Goal: Task Accomplishment & Management: Complete application form

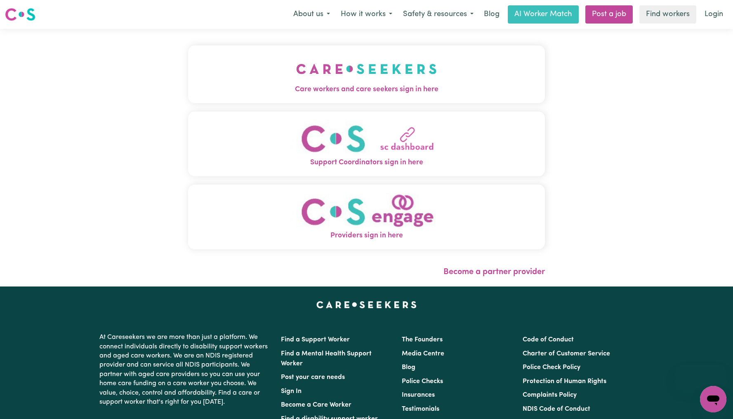
click at [409, 48] on button "Care workers and care seekers sign in here" at bounding box center [366, 74] width 357 height 58
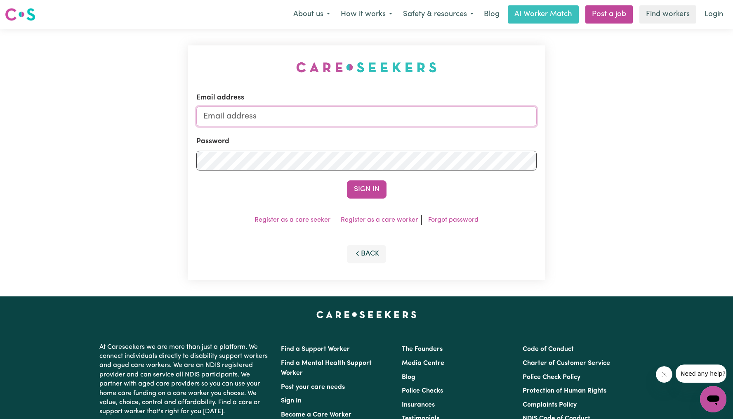
click at [405, 119] on input "Email address" at bounding box center [366, 116] width 340 height 20
type input "superuser~yoshimi85@gmail.com"
click at [377, 190] on button "Sign In" at bounding box center [367, 189] width 40 height 18
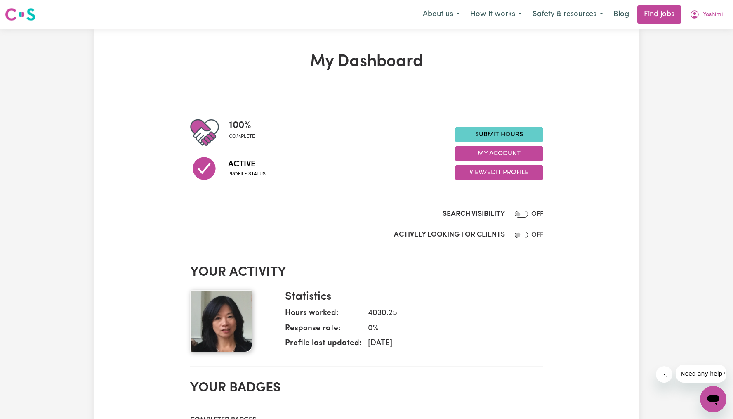
click at [470, 137] on link "Submit Hours" at bounding box center [499, 135] width 88 height 16
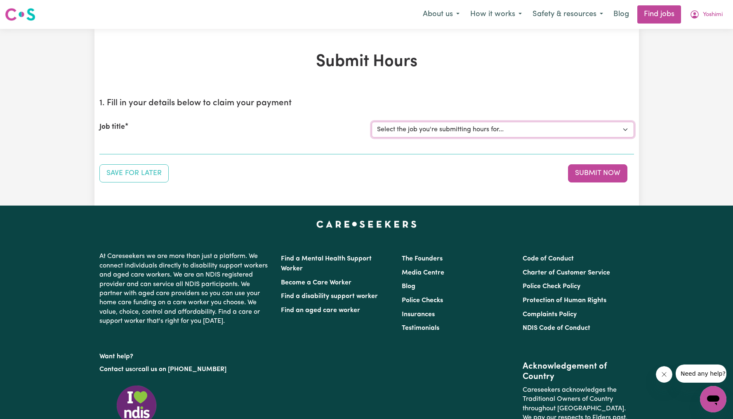
click at [459, 136] on select "Select the job you're submitting hours for... [[PERSON_NAME] ([PERSON_NAME]) [P…" at bounding box center [503, 130] width 262 height 16
click at [372, 122] on select "Select the job you're submitting hours for... [[PERSON_NAME] ([PERSON_NAME]) [P…" at bounding box center [503, 130] width 262 height 16
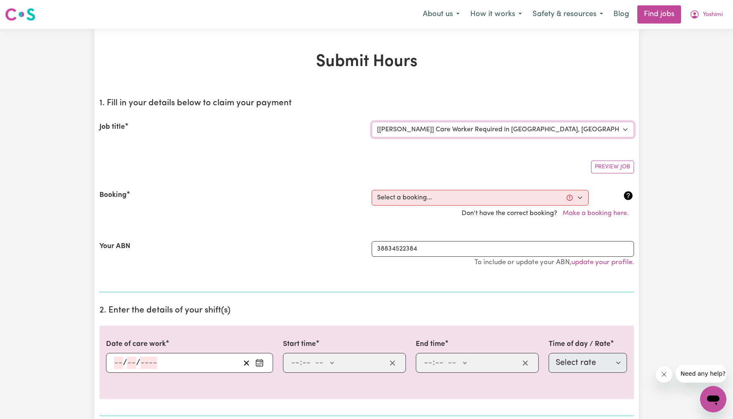
click at [513, 131] on select "Select the job you're submitting hours for... [[PERSON_NAME] ([PERSON_NAME]) [P…" at bounding box center [503, 130] width 262 height 16
click at [372, 122] on select "Select the job you're submitting hours for... [[PERSON_NAME] ([PERSON_NAME]) [P…" at bounding box center [503, 130] width 262 height 16
click at [480, 195] on select "Select a booking... Tue, September 16, 2025 - 01:00pm to 05:00pm (ONE-OFF) Fri,…" at bounding box center [480, 198] width 217 height 16
click at [513, 129] on select "Select the job you're submitting hours for... [[PERSON_NAME] ([PERSON_NAME]) [P…" at bounding box center [503, 130] width 262 height 16
click at [372, 122] on select "Select the job you're submitting hours for... [[PERSON_NAME] ([PERSON_NAME]) [P…" at bounding box center [503, 130] width 262 height 16
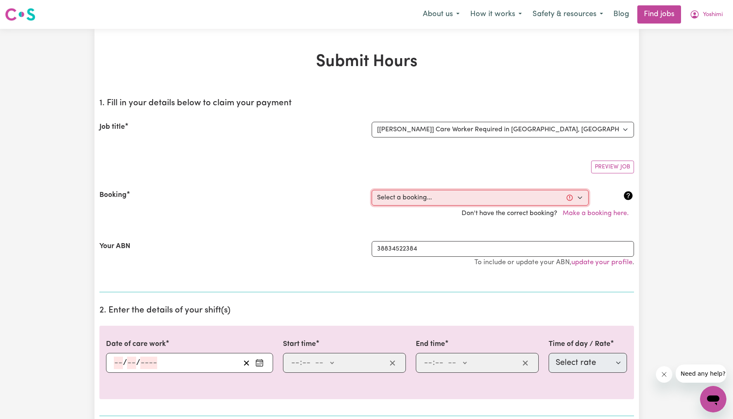
click at [486, 198] on select "Select a booking... Mon, September 15, 2025 - 07:30am to 08:30am (RECURRING) We…" at bounding box center [480, 198] width 217 height 16
click at [519, 130] on select "Select the job you're submitting hours for... [[PERSON_NAME] ([PERSON_NAME]) [P…" at bounding box center [503, 130] width 262 height 16
select select "4168"
click at [372, 122] on select "Select the job you're submitting hours for... [[PERSON_NAME] ([PERSON_NAME]) [P…" at bounding box center [503, 130] width 262 height 16
click at [481, 199] on select "Select a booking... Tue, September 16, 2025 - 01:00pm to 05:00pm (ONE-OFF) Fri,…" at bounding box center [480, 198] width 217 height 16
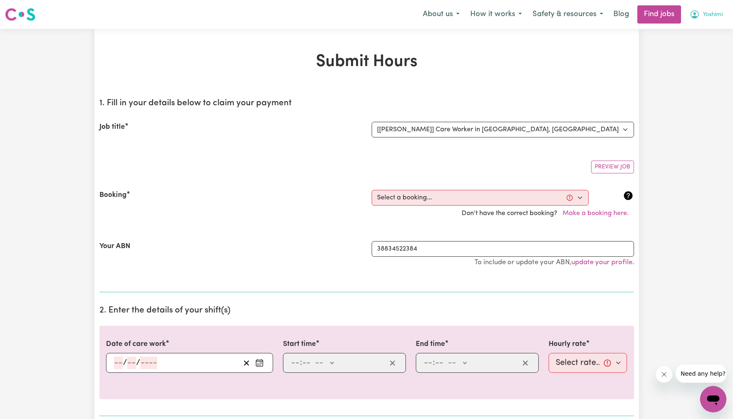
click at [711, 17] on span "Yoshimi" at bounding box center [713, 14] width 20 height 9
click at [700, 40] on link "My Dashboard" at bounding box center [694, 48] width 65 height 16
click at [500, 129] on select "Select the job you're submitting hours for... [[PERSON_NAME] ([PERSON_NAME]) [P…" at bounding box center [503, 130] width 262 height 16
click at [428, 197] on select "Select a booking... Tue, September 16, 2025 - 01:00pm to 05:00pm (ONE-OFF) Fri,…" at bounding box center [480, 198] width 217 height 16
click at [492, 196] on select "Select a booking... Tue, September 16, 2025 - 01:00pm to 05:00pm (ONE-OFF) Fri,…" at bounding box center [480, 198] width 217 height 16
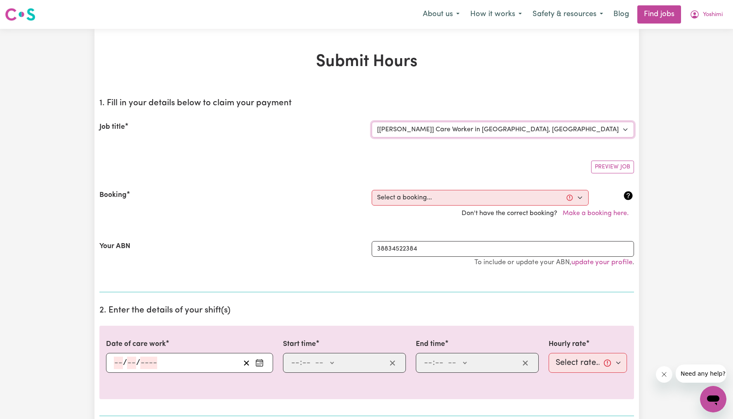
click at [510, 127] on select "Select the job you're submitting hours for... [[PERSON_NAME] ([PERSON_NAME]) [P…" at bounding box center [503, 130] width 262 height 16
select select "5648"
click at [372, 122] on select "Select the job you're submitting hours for... [[PERSON_NAME] ([PERSON_NAME]) [P…" at bounding box center [503, 130] width 262 height 16
click at [495, 197] on select "Select a booking... Mon, September 15, 2025 - 07:30am to 08:30am (RECURRING) We…" at bounding box center [480, 198] width 217 height 16
click at [610, 216] on button "Make a booking here." at bounding box center [595, 213] width 77 height 16
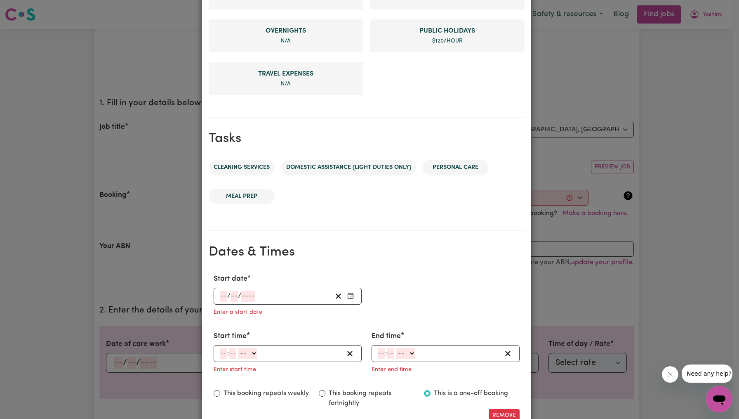
scroll to position [382, 0]
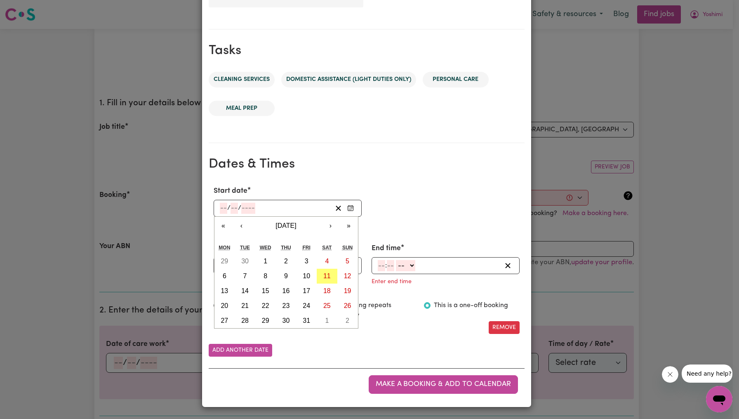
click at [245, 209] on input "number" at bounding box center [248, 207] width 14 height 11
click at [303, 274] on abbr "10" at bounding box center [306, 275] width 7 height 7
type input "[DATE]"
type input "10"
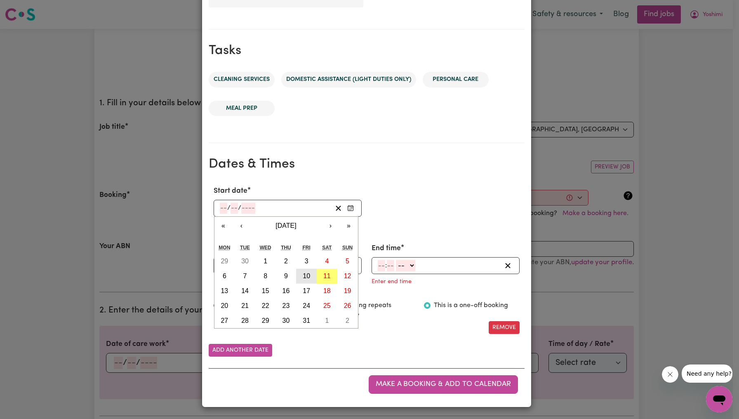
type input "2025"
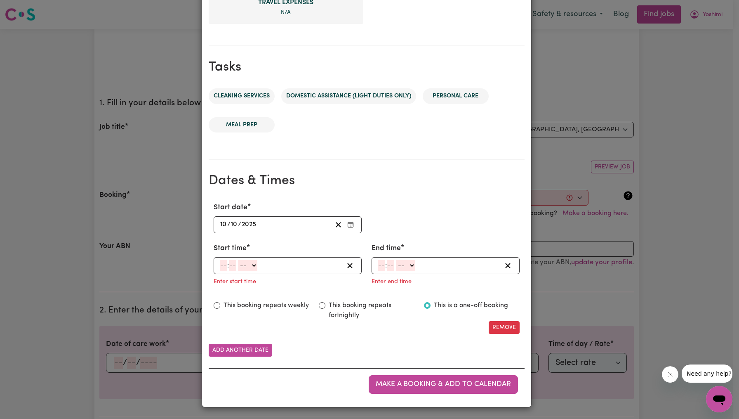
scroll to position [365, 0]
click at [215, 266] on div ": -- AM PM" at bounding box center [288, 265] width 148 height 17
click at [221, 265] on input "number" at bounding box center [223, 265] width 7 height 11
type input "7"
type input "0"
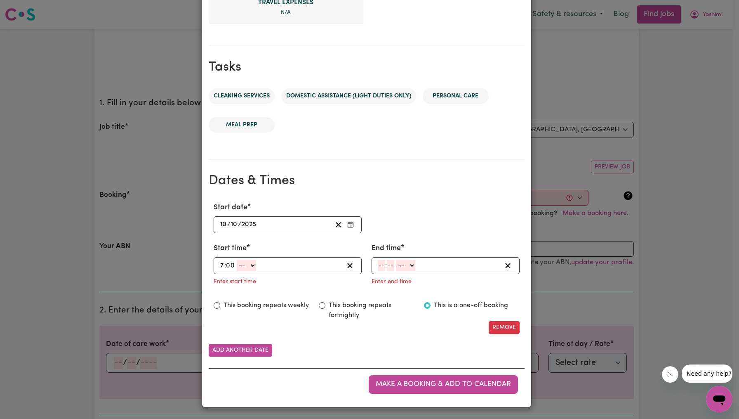
select select "am"
type input "07:00"
type input "7"
type input "05"
select select "am"
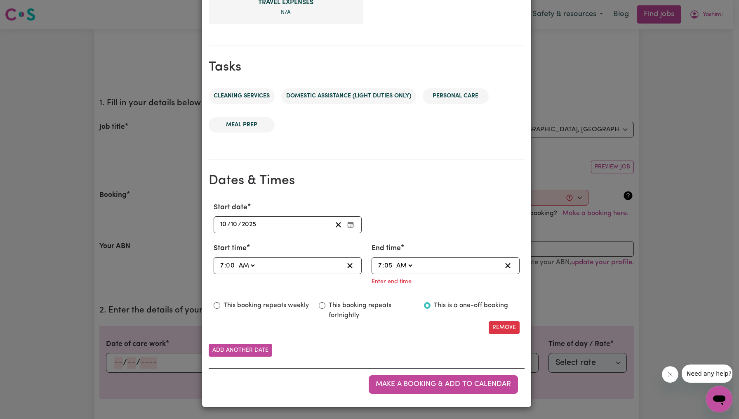
type input "07:05"
type input "5"
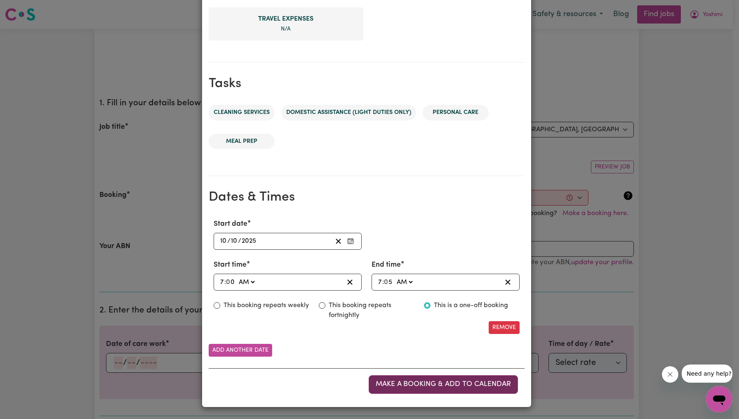
click at [404, 382] on span "Make a booking & add to calendar" at bounding box center [443, 383] width 135 height 7
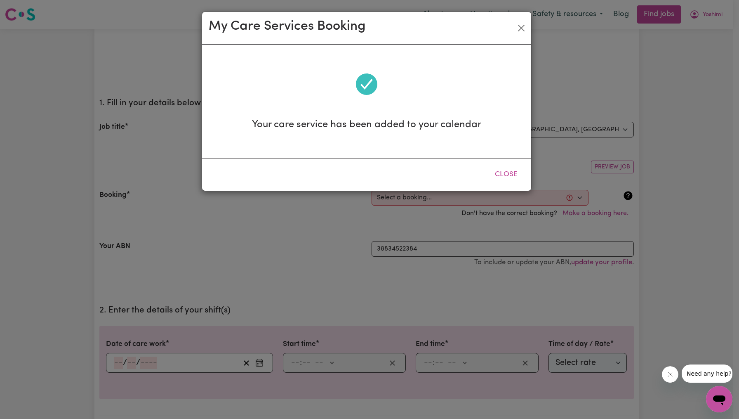
scroll to position [0, 0]
click at [513, 181] on button "Close" at bounding box center [506, 174] width 37 height 18
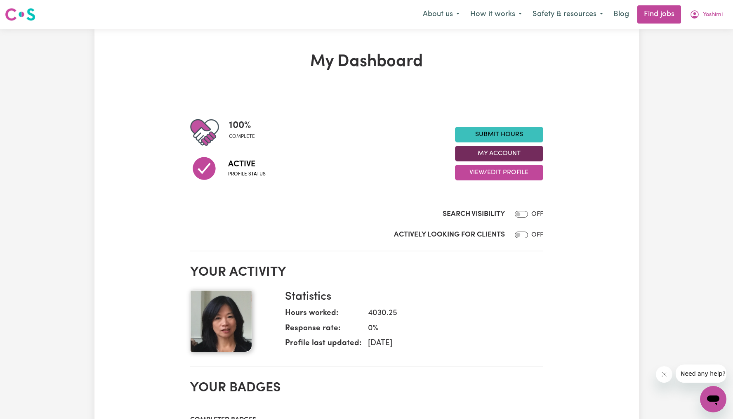
click at [523, 148] on button "My Account" at bounding box center [499, 154] width 88 height 16
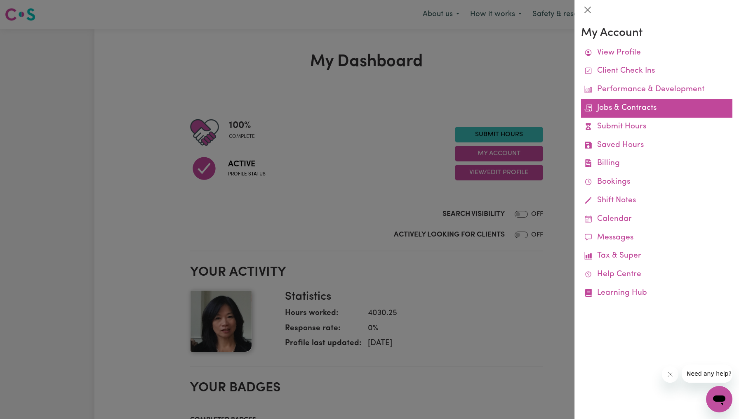
click at [650, 105] on link "Jobs & Contracts" at bounding box center [656, 108] width 151 height 19
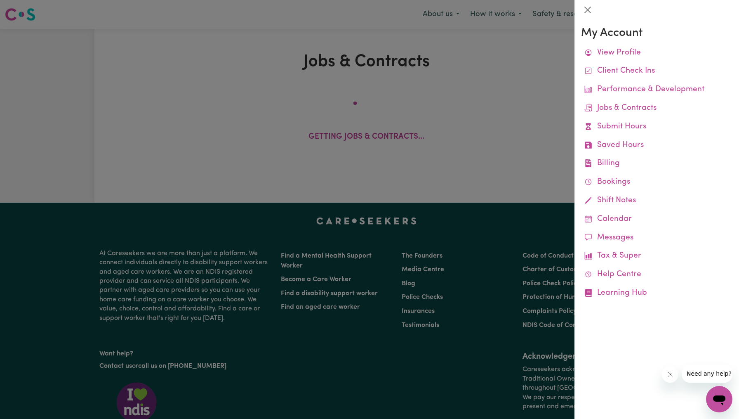
click at [415, 115] on div at bounding box center [369, 209] width 739 height 419
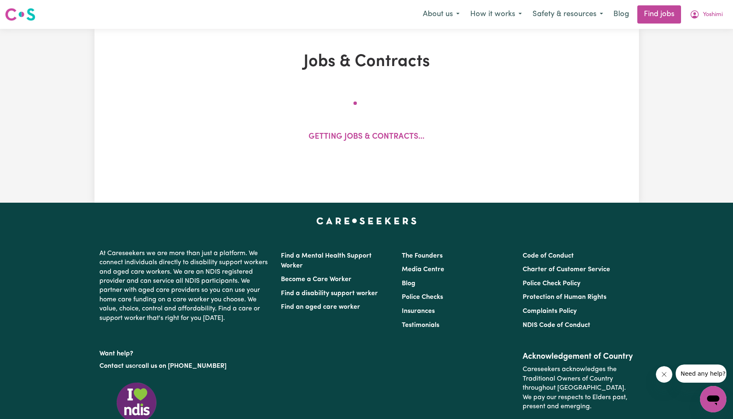
click at [661, 373] on icon "Close message from company" at bounding box center [663, 374] width 7 height 7
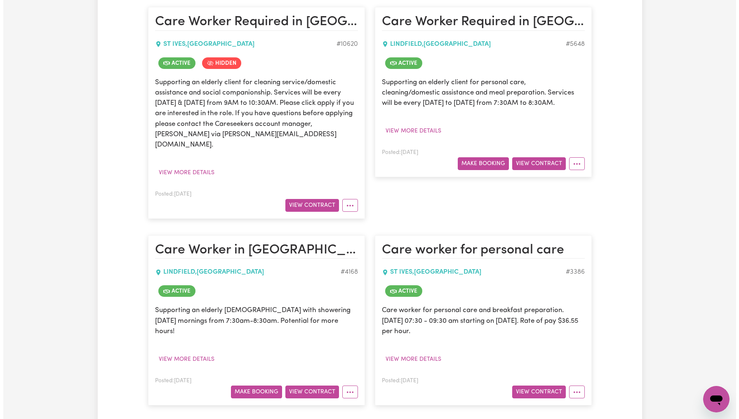
scroll to position [207, 0]
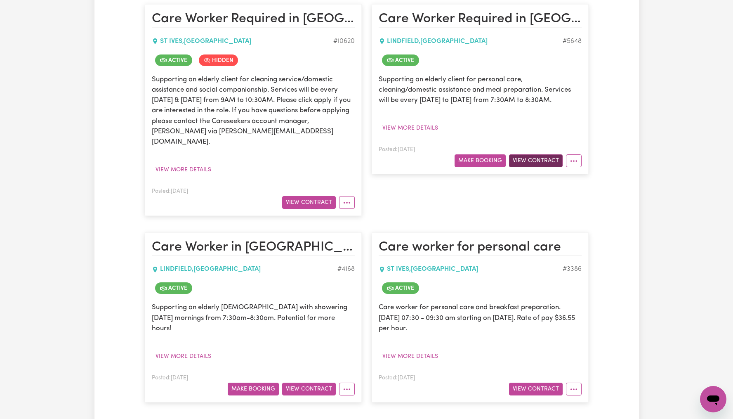
click at [531, 160] on button "View Contract" at bounding box center [536, 160] width 54 height 13
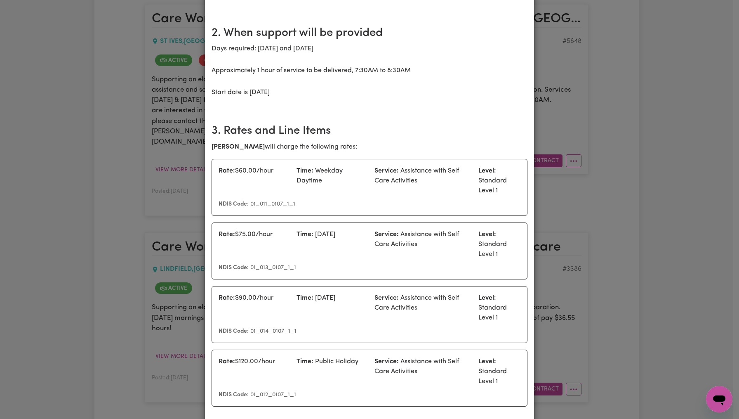
scroll to position [0, 0]
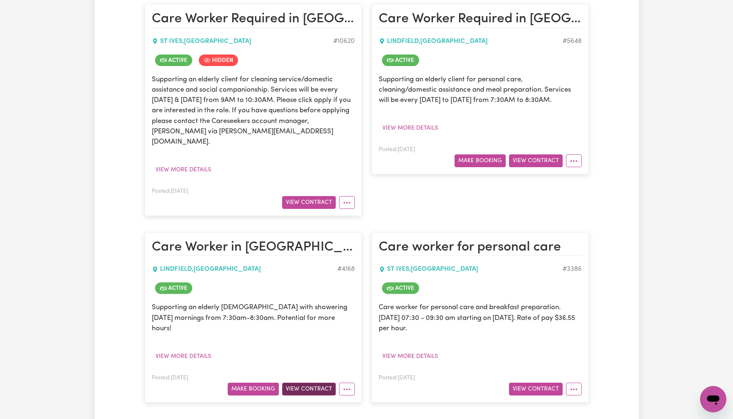
click at [321, 382] on button "View Contract" at bounding box center [309, 388] width 54 height 13
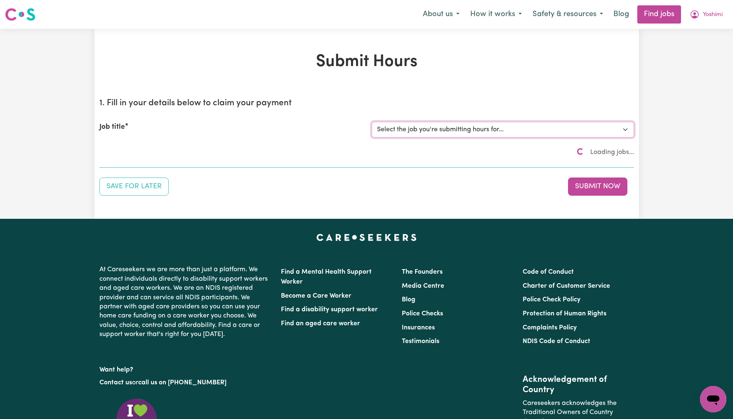
click at [514, 125] on select "Select the job you're submitting hours for..." at bounding box center [503, 130] width 262 height 16
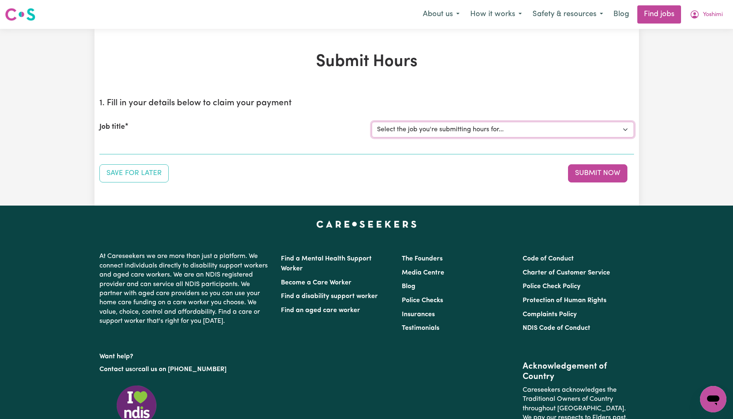
select select "5648"
click at [372, 122] on select "Select the job you're submitting hours for... [[PERSON_NAME] ([PERSON_NAME]) [P…" at bounding box center [503, 130] width 262 height 16
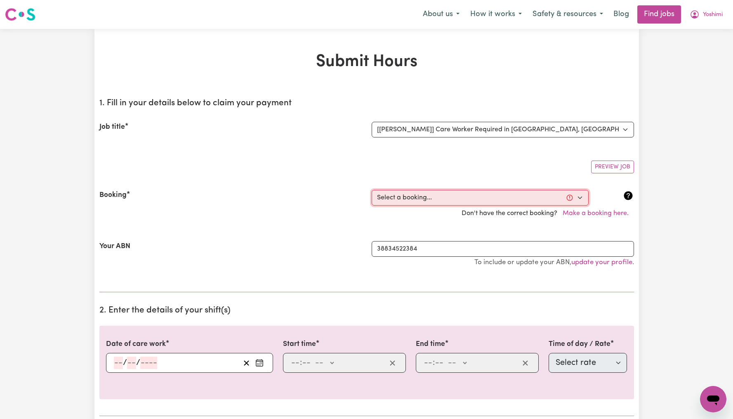
click at [475, 199] on select "Select a booking... [DATE] 07:30am to 08:30am (RECURRING) [DATE] 07:30am to 08:…" at bounding box center [480, 198] width 217 height 16
select select "369409"
click at [372, 190] on select "Select a booking... [DATE] 07:30am to 08:30am (RECURRING) [DATE] 07:30am to 08:…" at bounding box center [480, 198] width 217 height 16
type input "[DATE]"
type input "10"
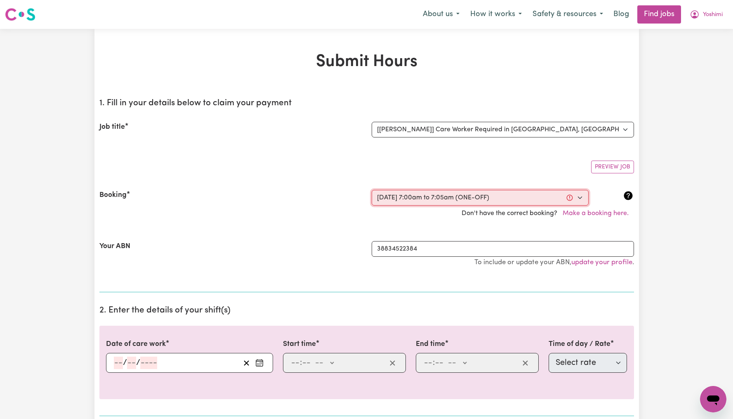
type input "10"
type input "2025"
type input "07:00"
type input "7"
type input "0"
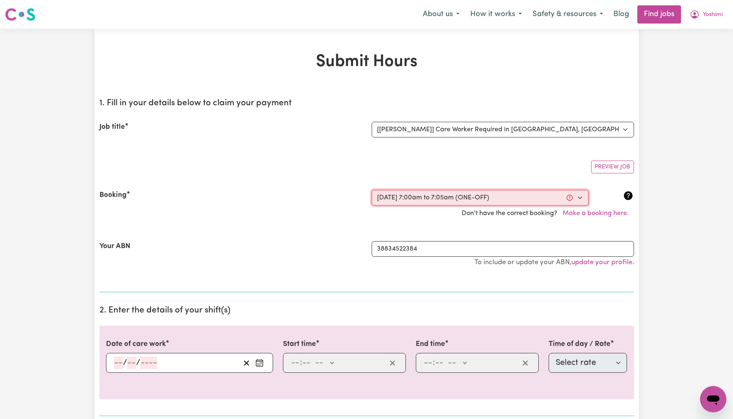
select select "am"
type input "07:05"
type input "7"
type input "5"
select select "am"
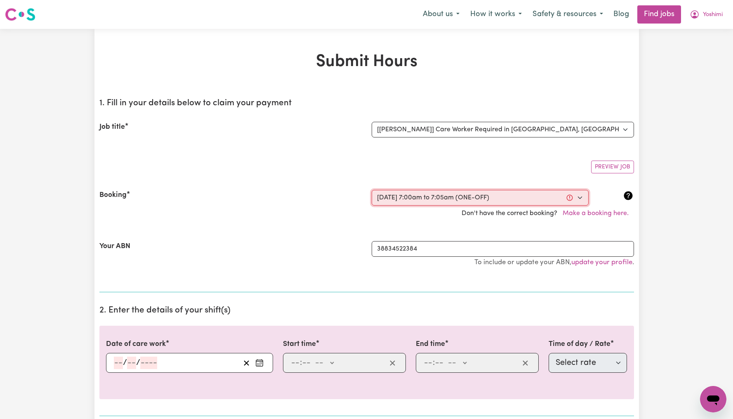
select select "63213"
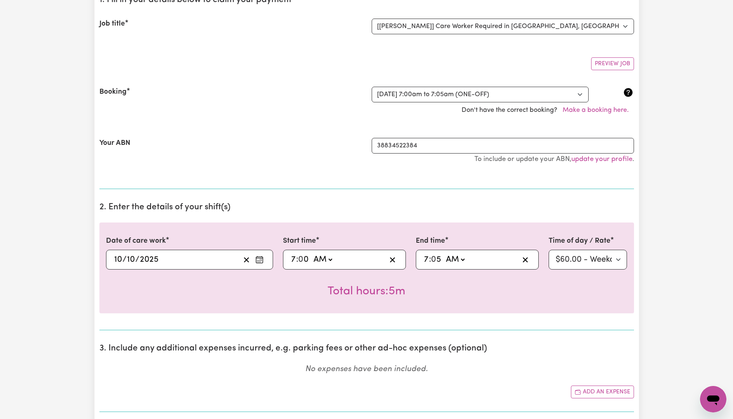
scroll to position [103, 0]
click at [294, 258] on input "7" at bounding box center [293, 259] width 5 height 12
type input "06:00"
type input "6"
type input "01:05"
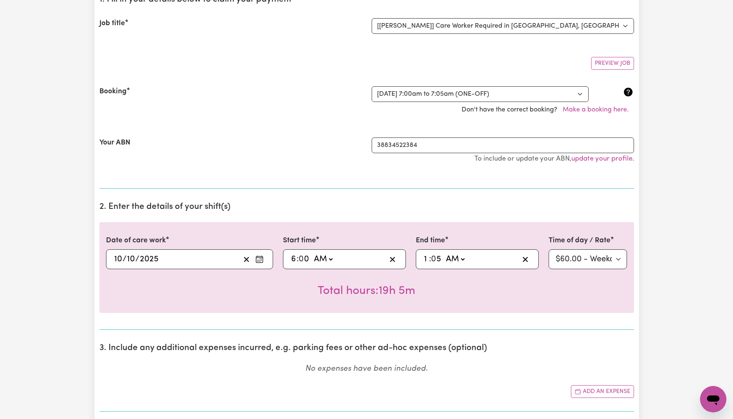
type input "1"
type input "01:00"
type input "0"
select select "pm"
type input "13:00"
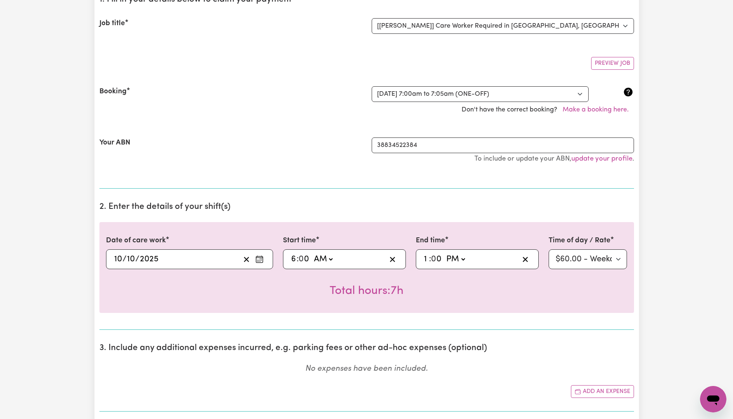
click at [381, 208] on h2 "2. Enter the details of your shift(s)" at bounding box center [366, 207] width 534 height 10
click at [587, 262] on select "Select rate $60.00 - Weekday Daytime - Assistance with Self Care Activities - S…" at bounding box center [587, 259] width 79 height 20
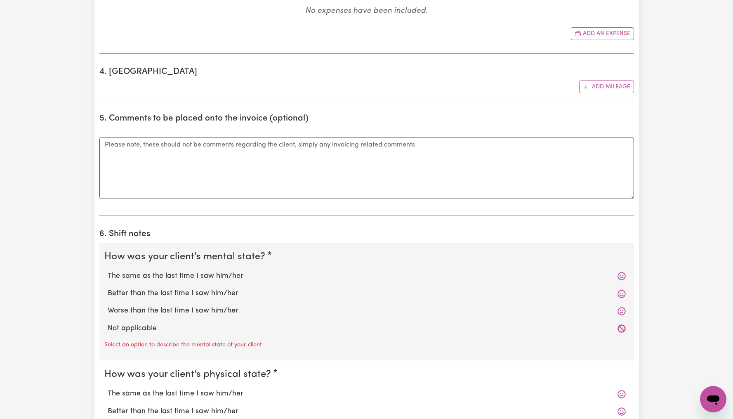
scroll to position [492, 0]
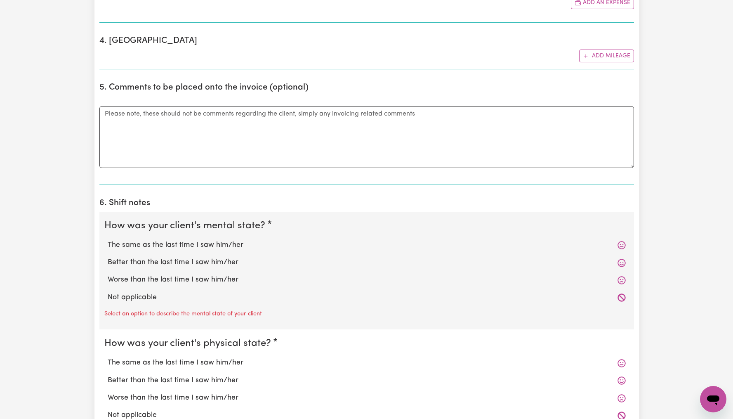
click at [150, 299] on label "Not applicable" at bounding box center [367, 297] width 518 height 11
click at [108, 292] on input "Not applicable" at bounding box center [107, 292] width 0 height 0
radio input "true"
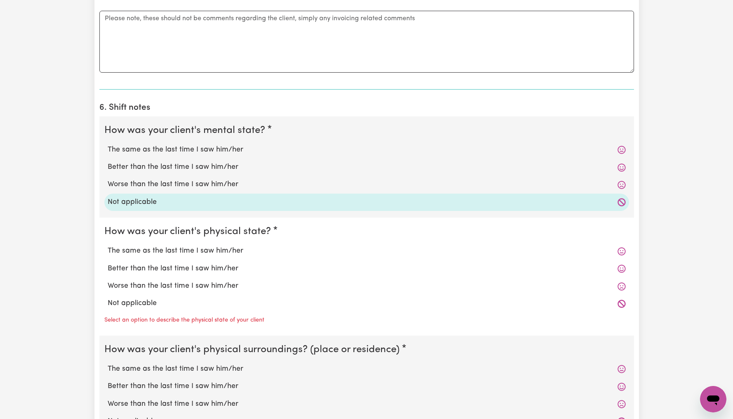
scroll to position [641, 0]
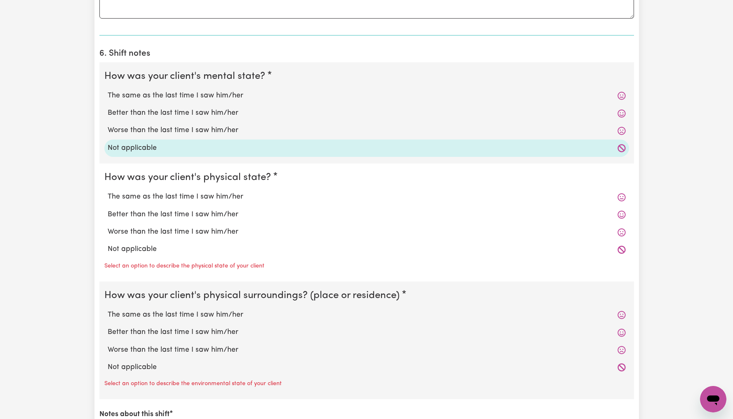
click at [151, 249] on label "Not applicable" at bounding box center [367, 249] width 518 height 11
click at [108, 244] on input "Not applicable" at bounding box center [107, 243] width 0 height 0
radio input "true"
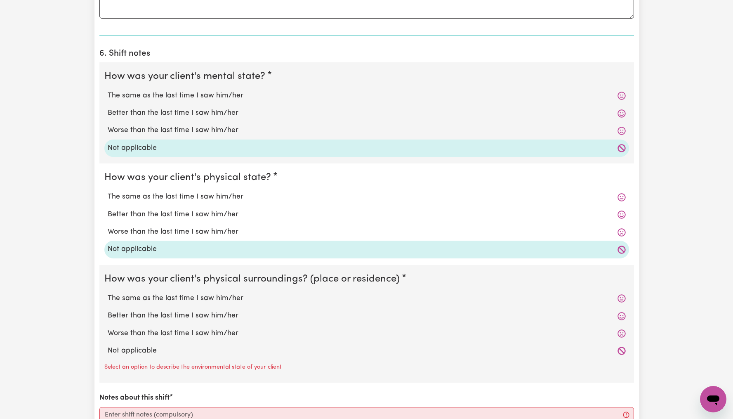
click at [145, 352] on label "Not applicable" at bounding box center [367, 350] width 518 height 11
click at [108, 345] on input "Not applicable" at bounding box center [107, 345] width 0 height 0
radio input "true"
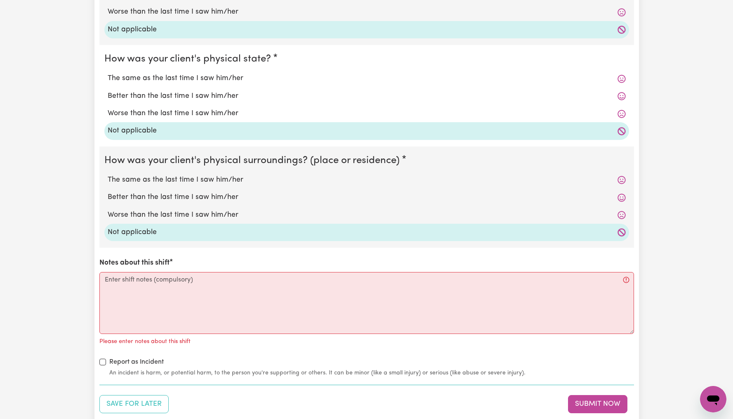
scroll to position [770, 0]
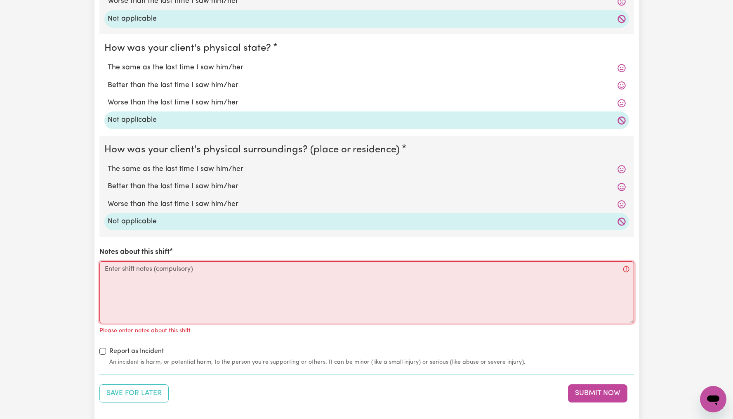
click at [200, 270] on textarea "Notes about this shift" at bounding box center [366, 292] width 534 height 62
paste textarea "I arrived at 9:00. [PERSON_NAME] just had her breakfast. [PERSON_NAME] and enga…"
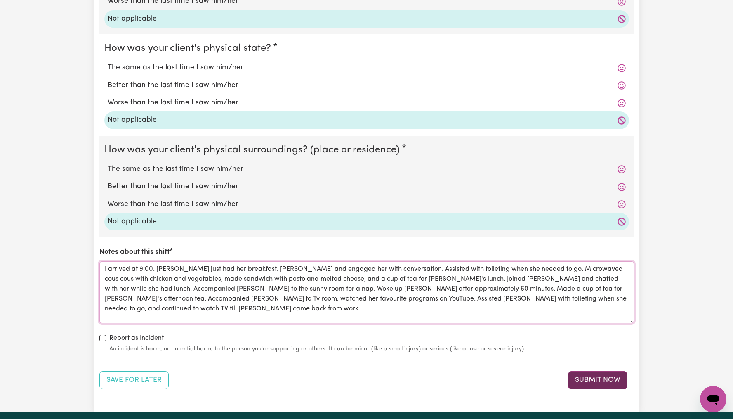
type textarea "I arrived at 9:00. [PERSON_NAME] just had her breakfast. [PERSON_NAME] and enga…"
click at [595, 375] on button "Submit Now" at bounding box center [597, 380] width 59 height 18
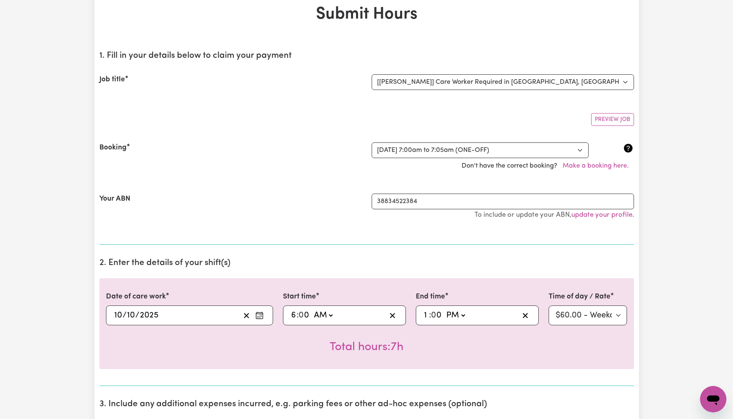
scroll to position [0, 0]
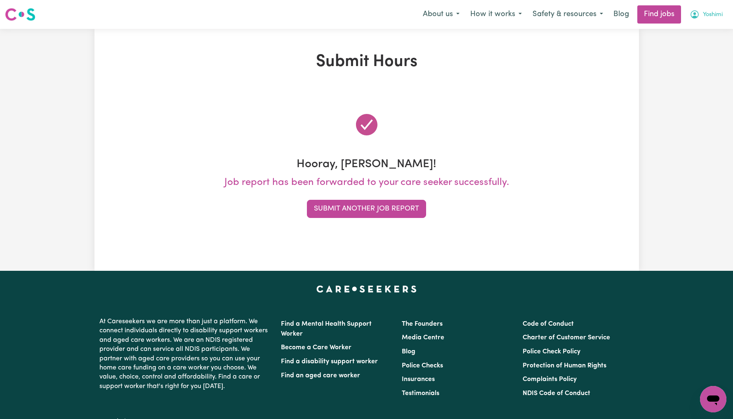
click at [708, 12] on span "Yoshimi" at bounding box center [713, 14] width 20 height 9
click at [704, 26] on link "My Account" at bounding box center [694, 32] width 65 height 16
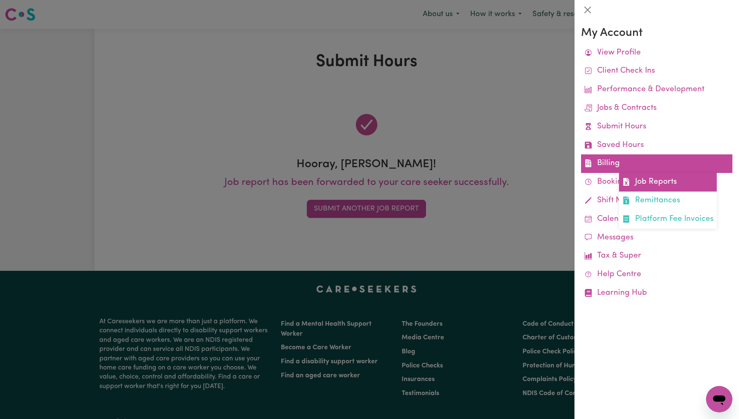
click at [647, 181] on link "Job Reports" at bounding box center [668, 182] width 98 height 19
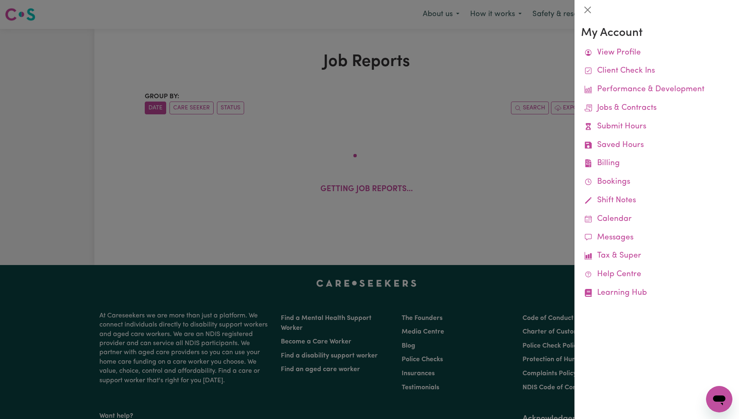
click at [458, 239] on div at bounding box center [369, 209] width 739 height 419
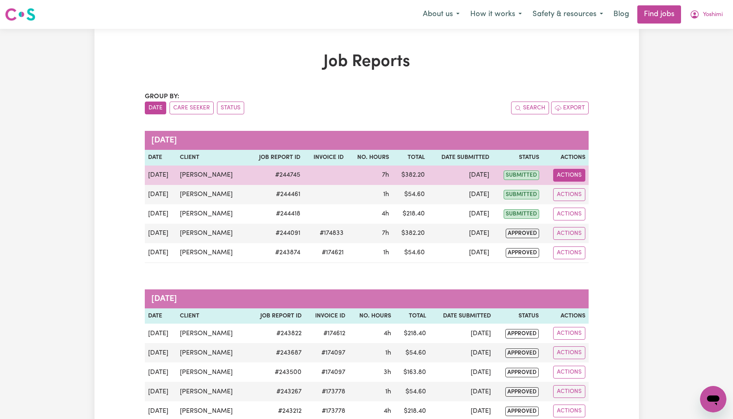
click at [580, 177] on button "Actions" at bounding box center [569, 175] width 32 height 13
click at [592, 190] on link "View Job Report" at bounding box center [590, 194] width 71 height 16
select select "pm"
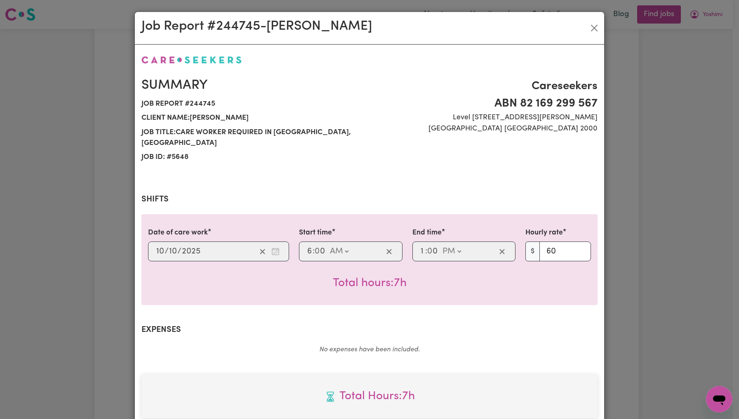
select select "60-Weekday"
click at [637, 149] on div "Job Report # 244745 - [PERSON_NAME] Summary Job report # 244745 Client name: [P…" at bounding box center [369, 209] width 739 height 419
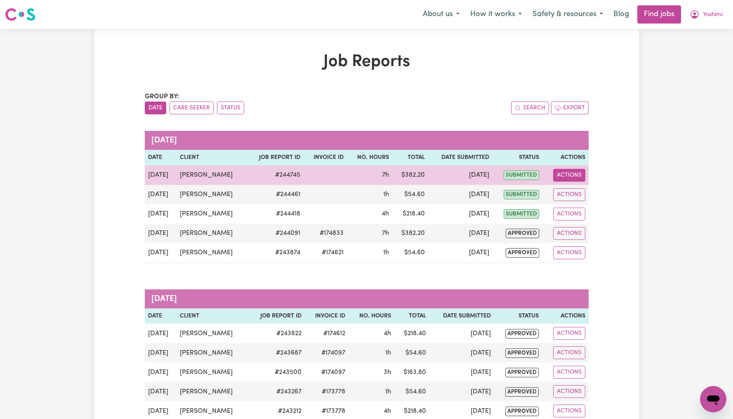
click at [565, 172] on button "Actions" at bounding box center [569, 175] width 32 height 13
click at [574, 185] on div "View Job Report Delete" at bounding box center [590, 202] width 71 height 40
click at [579, 198] on link "View Job Report" at bounding box center [590, 194] width 71 height 16
select select "pm"
select select "60-Weekday"
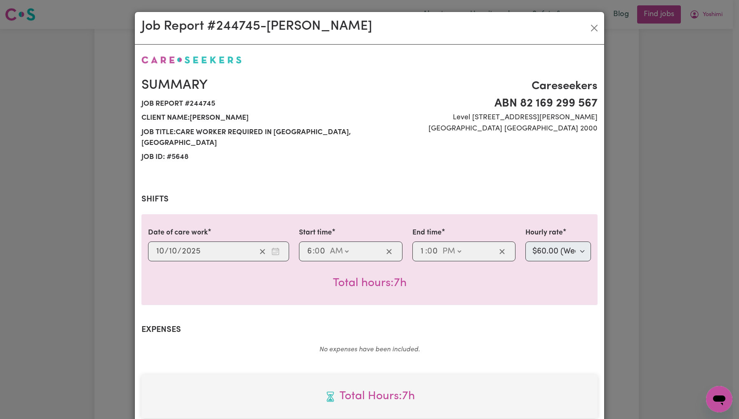
click at [642, 161] on div "Job Report # 244745 - [PERSON_NAME] Summary Job report # 244745 Client name: [P…" at bounding box center [369, 209] width 739 height 419
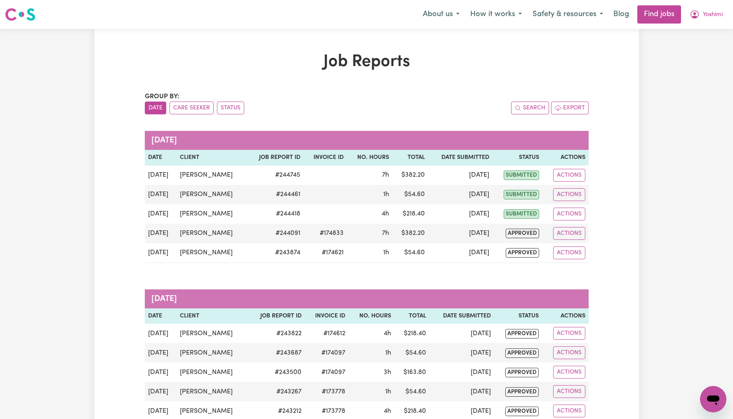
click at [722, 5] on div "About us How it works Safety & resources Blog Find jobs Yoshimi" at bounding box center [572, 14] width 310 height 18
click at [710, 18] on span "Yoshimi" at bounding box center [713, 14] width 20 height 9
